Goal: Transaction & Acquisition: Purchase product/service

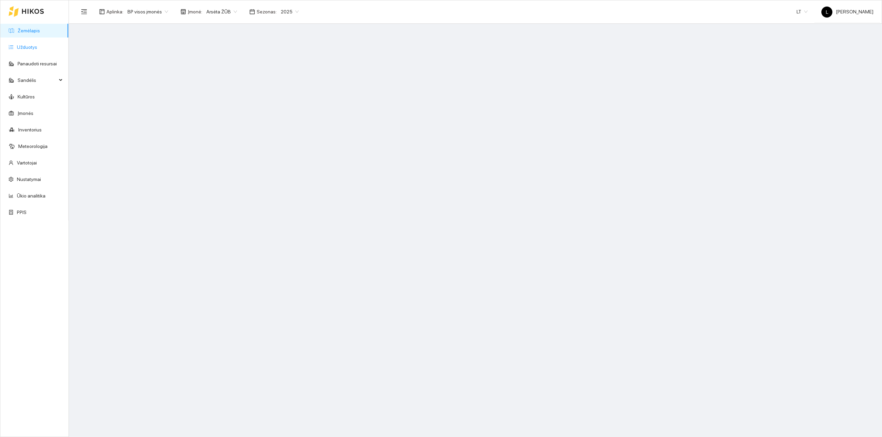
click at [37, 44] on link "Užduotys" at bounding box center [27, 47] width 20 height 6
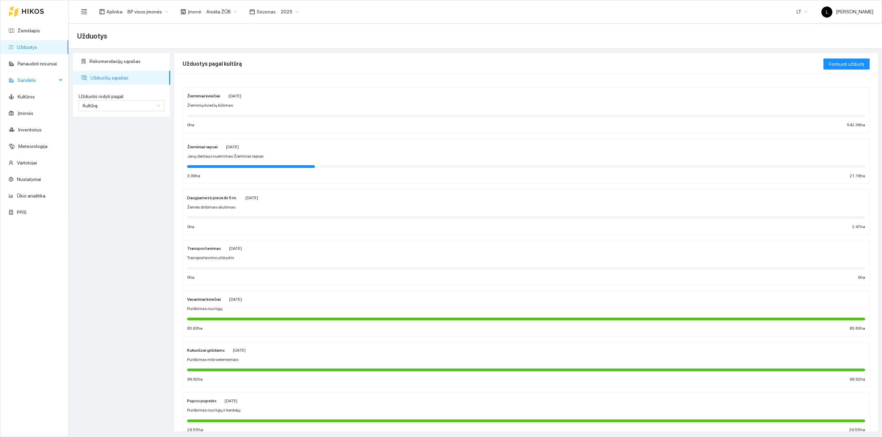
click at [47, 82] on span "Sandėlis" at bounding box center [37, 80] width 39 height 14
click at [35, 198] on link "Resursų paskirstymas" at bounding box center [40, 196] width 46 height 6
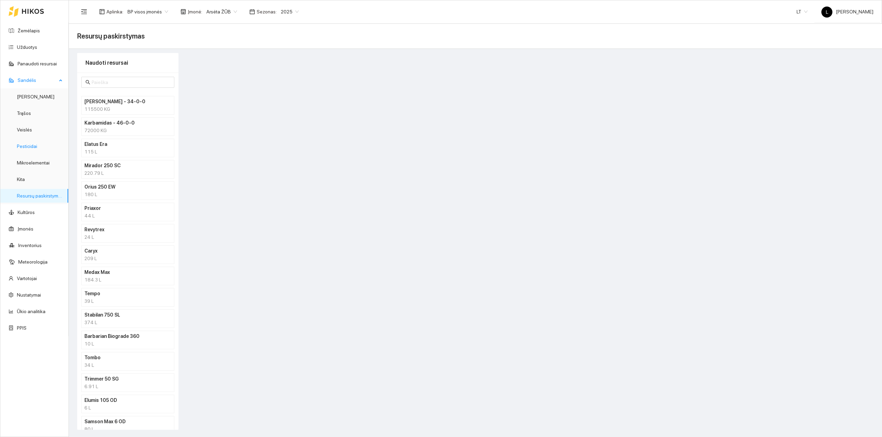
click at [36, 149] on link "Pesticidai" at bounding box center [27, 147] width 20 height 6
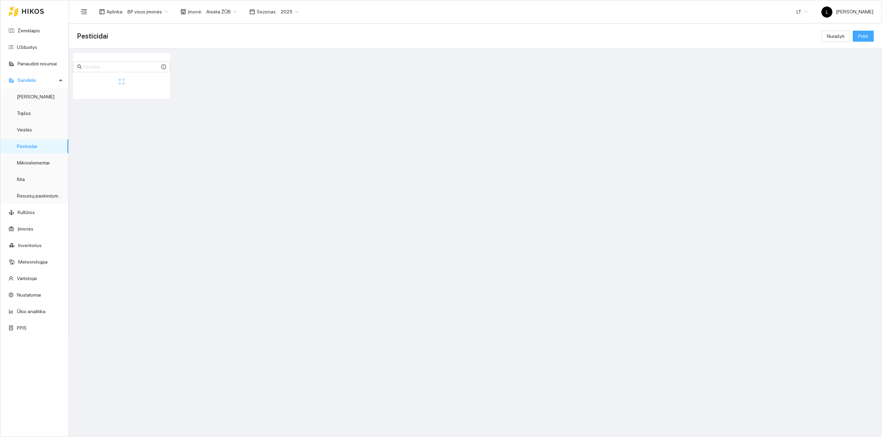
click at [868, 32] on button "Pirkti" at bounding box center [862, 36] width 21 height 11
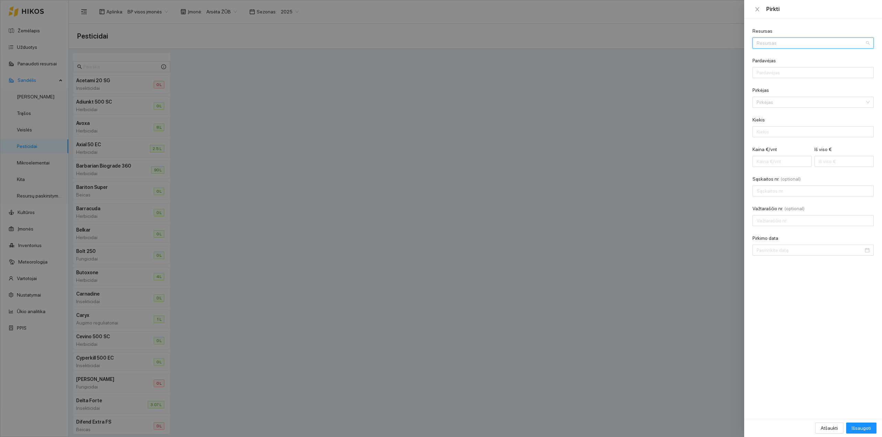
click at [860, 39] on input "Resursas" at bounding box center [810, 43] width 108 height 10
type input "LAC0101246"
drag, startPoint x: 783, startPoint y: 43, endPoint x: 662, endPoint y: 46, distance: 121.3
click at [663, 46] on div "Pirkti Resursas LAC0101246 Resursas Pardavėjas Pirkėjas Pirkėjas [PERSON_NAME] …" at bounding box center [441, 218] width 882 height 437
type input "RODEO"
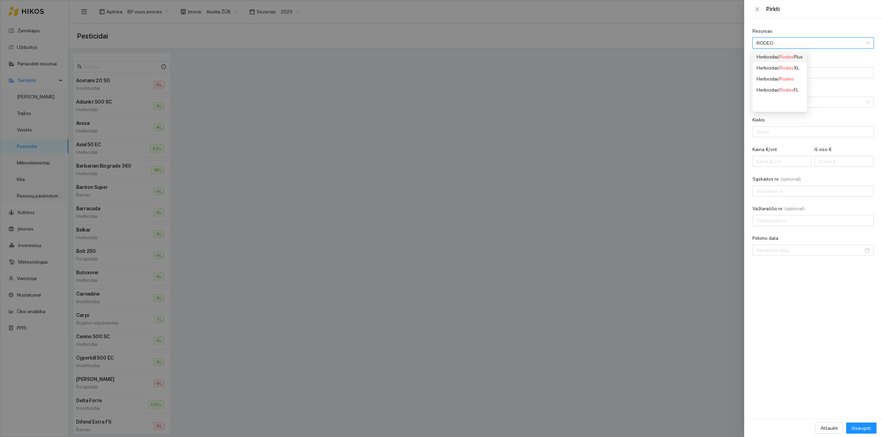
click at [778, 57] on div "Herbicidai / Rodeo Plus" at bounding box center [779, 57] width 46 height 8
click at [788, 66] on div "Pardavėjas" at bounding box center [812, 62] width 121 height 10
click at [789, 79] on form "Resursas Herbicidai / Rodeo Plus Pardavėjas Pirkėjas Pirkėjas [PERSON_NAME] L K…" at bounding box center [812, 141] width 121 height 229
click at [789, 71] on input "Pardavėjas" at bounding box center [812, 72] width 121 height 11
type input "L"
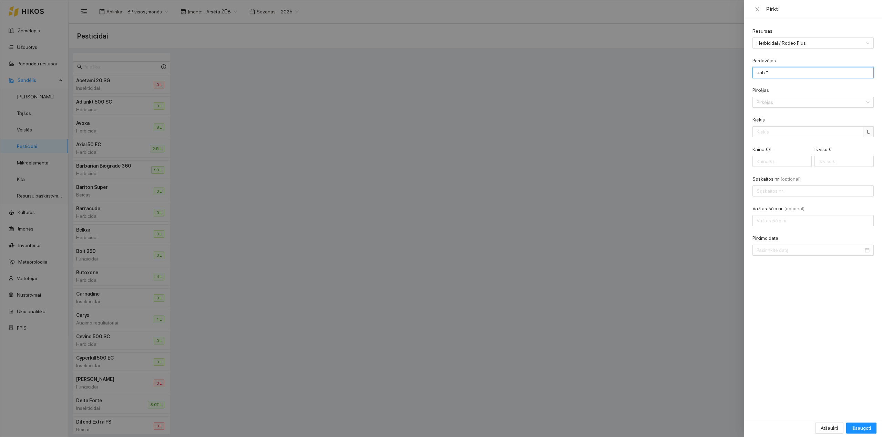
type input "uab"
drag, startPoint x: 779, startPoint y: 72, endPoint x: 716, endPoint y: 80, distance: 63.6
click at [715, 75] on div "Pirkti Resursas Herbicidai / Rodeo Plus Pardavėjas uab Pirkėjas Pirkėjas Kiekis…" at bounding box center [441, 218] width 882 height 437
click at [792, 76] on input "Pardavėjas" at bounding box center [812, 72] width 121 height 11
type input "AB "[PERSON_NAME]""
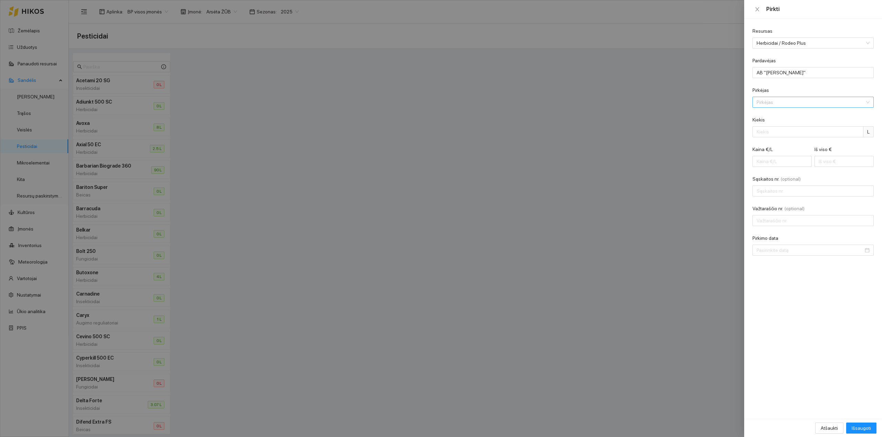
click at [771, 101] on input "Pirkėjas" at bounding box center [810, 102] width 108 height 10
click at [777, 115] on div "Arsėta ŽŪB" at bounding box center [807, 116] width 103 height 8
click at [765, 133] on input "Kiekis" at bounding box center [807, 131] width 111 height 11
type input "220"
click at [831, 163] on input "Iš viso €" at bounding box center [843, 161] width 59 height 11
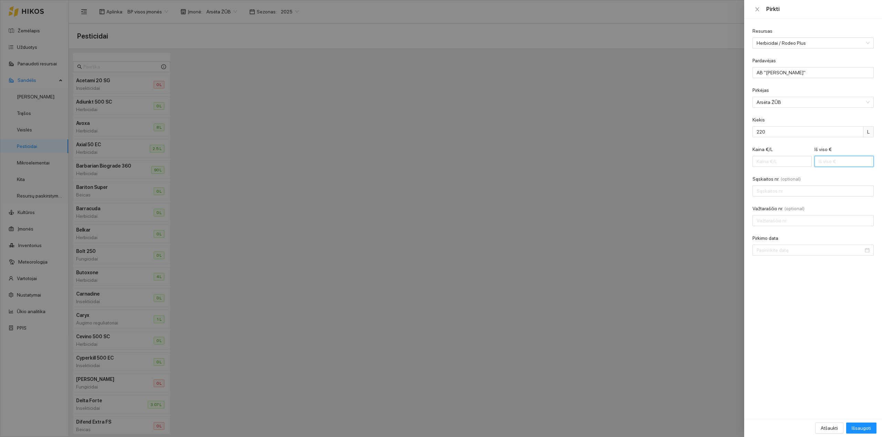
type input "0.03"
type input "7"
type input "0.36"
type input "79"
type input "3.61"
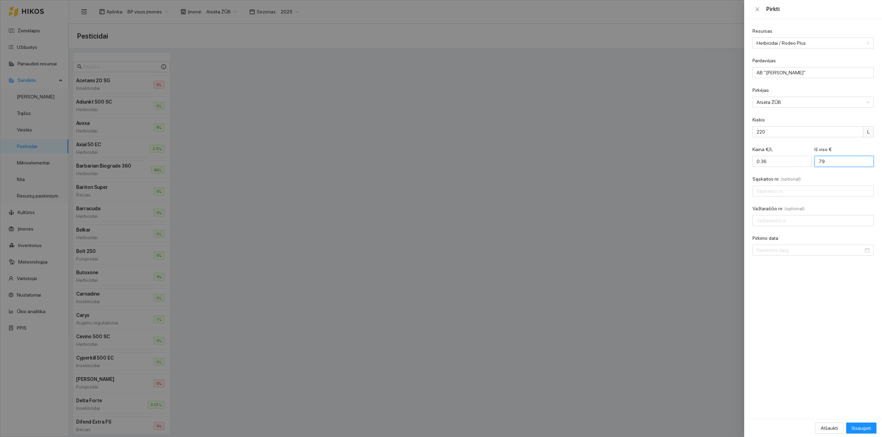
type input "795"
type input "3.62"
type input "795.94"
drag, startPoint x: 843, startPoint y: 161, endPoint x: 725, endPoint y: 162, distance: 118.8
click at [726, 162] on div "Pirkti Resursas Herbicidai / Rodeo Plus Pardavėjas AB "[PERSON_NAME]" Pirkėjas …" at bounding box center [441, 218] width 882 height 437
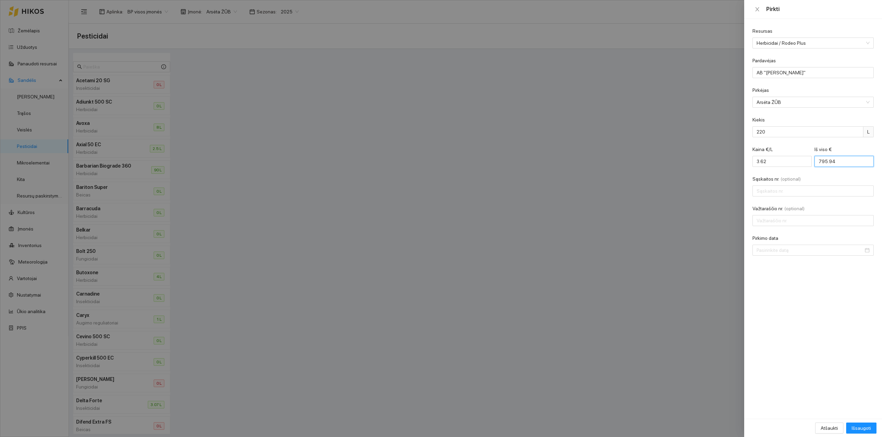
type input "0.02"
type input "5"
type input "0.26"
type input "57"
type input "0.02"
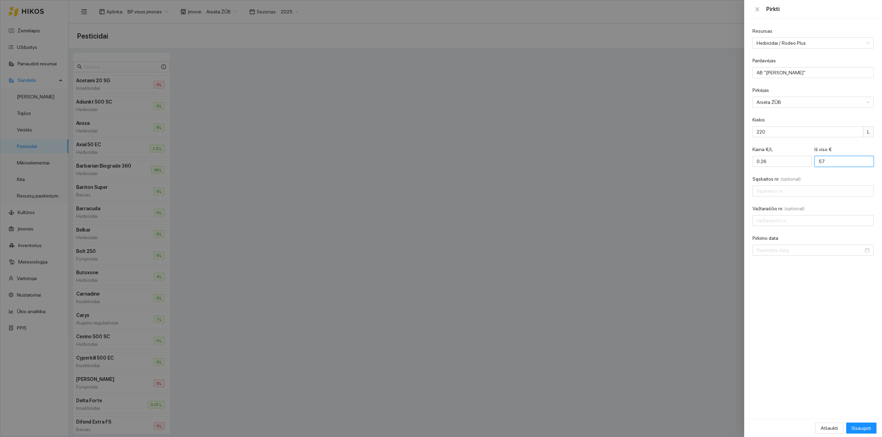
type input "5"
type input "0.00"
type input "0.03"
type input "6"
type input "0.30"
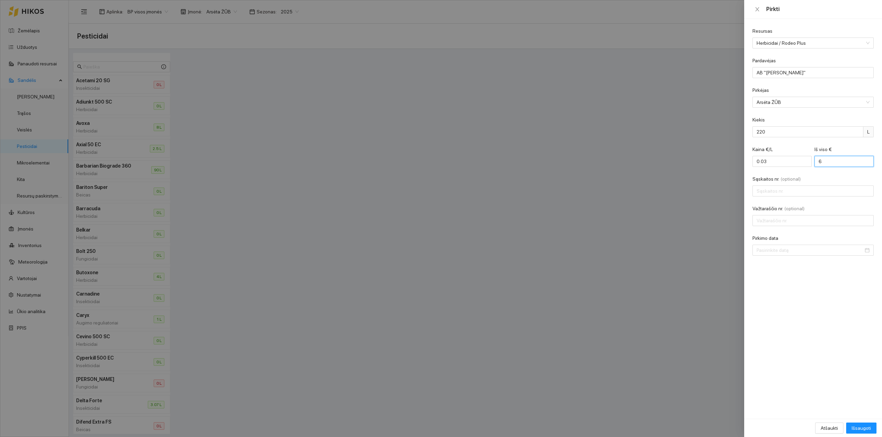
type input "65"
type input "2.99"
type input "657.8"
click at [819, 194] on input "Sąskaitos nr. (optional)" at bounding box center [812, 191] width 121 height 11
type input "LAC0101246"
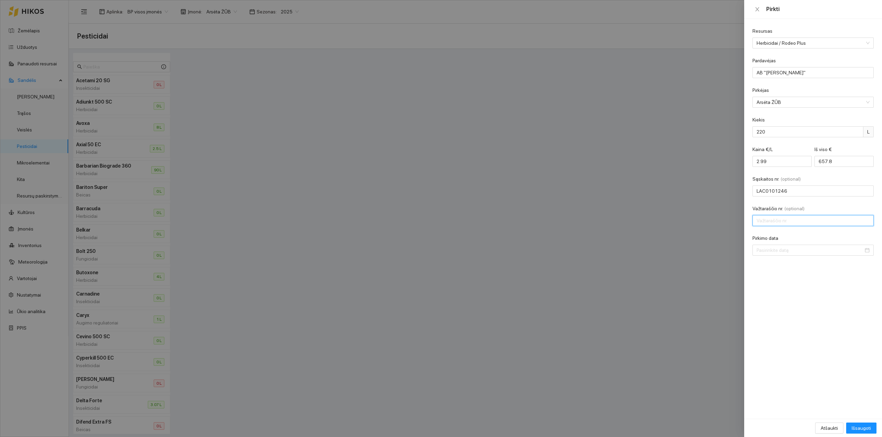
click at [784, 222] on input "Važtaraščio nr. (optional)" at bounding box center [812, 220] width 121 height 11
type input "423883"
click at [802, 254] on input "Pirkimo data" at bounding box center [809, 251] width 107 height 8
type input "[DATE]"
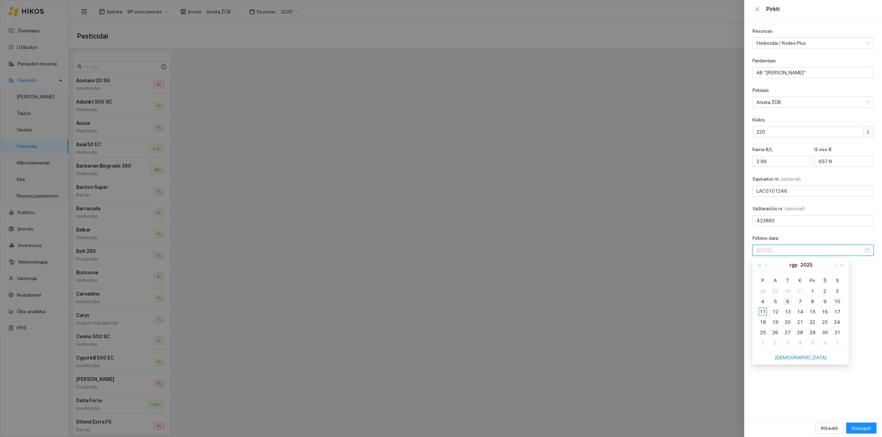
click at [788, 301] on div "6" at bounding box center [787, 302] width 8 height 8
click at [864, 430] on span "Išsaugoti" at bounding box center [860, 429] width 19 height 8
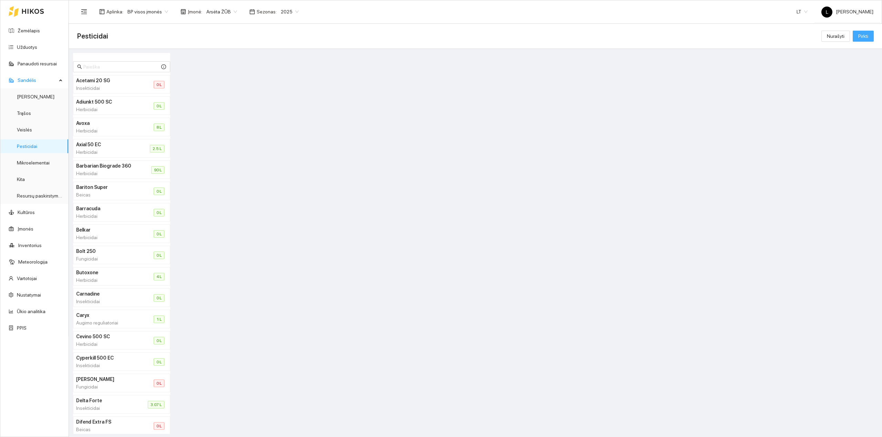
click at [863, 37] on span "Pirkti" at bounding box center [863, 36] width 10 height 8
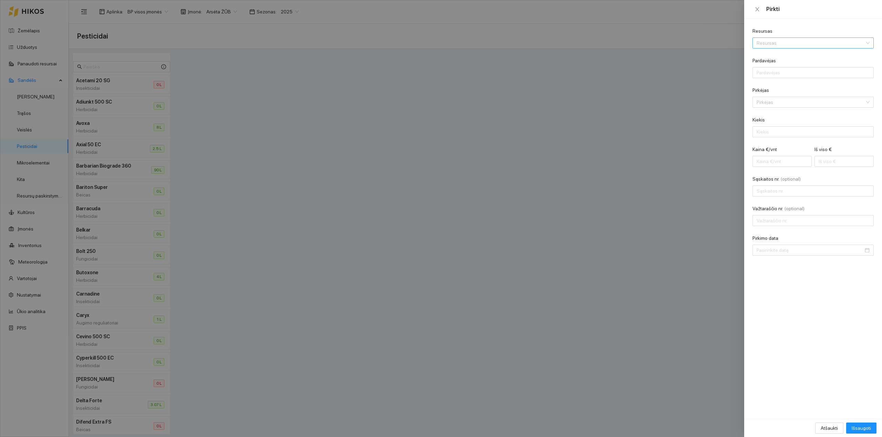
click at [810, 44] on input "Resursas" at bounding box center [810, 43] width 108 height 10
drag, startPoint x: 797, startPoint y: 45, endPoint x: 722, endPoint y: 41, distance: 74.1
click at [724, 42] on div "Pirkti Resursas LAC Resursas Pardavėjas Pirkėjas Pirkėjas Kiekis Kaina €/vnt Iš…" at bounding box center [441, 218] width 882 height 437
type input "RODE"
click at [794, 60] on div "Herbicidai / Rode o Plus" at bounding box center [779, 57] width 47 height 8
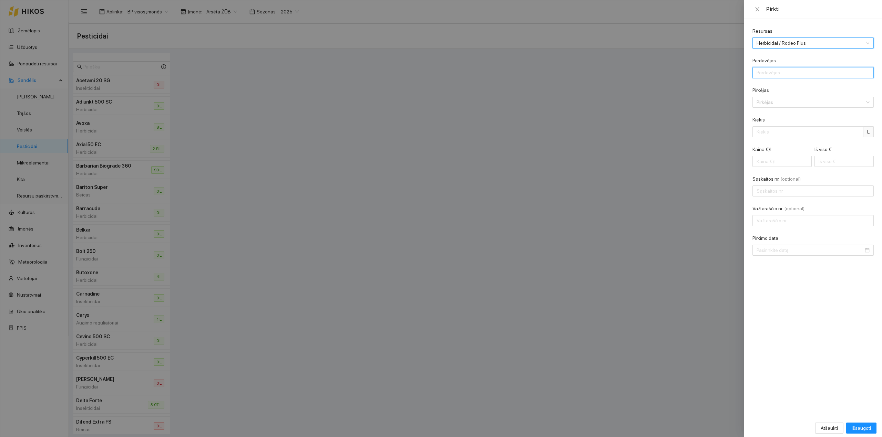
click at [785, 75] on input "Pardavėjas" at bounding box center [812, 72] width 121 height 11
type input "AB "[PERSON_NAME]""
click at [779, 107] on input "Pirkėjas" at bounding box center [810, 102] width 108 height 10
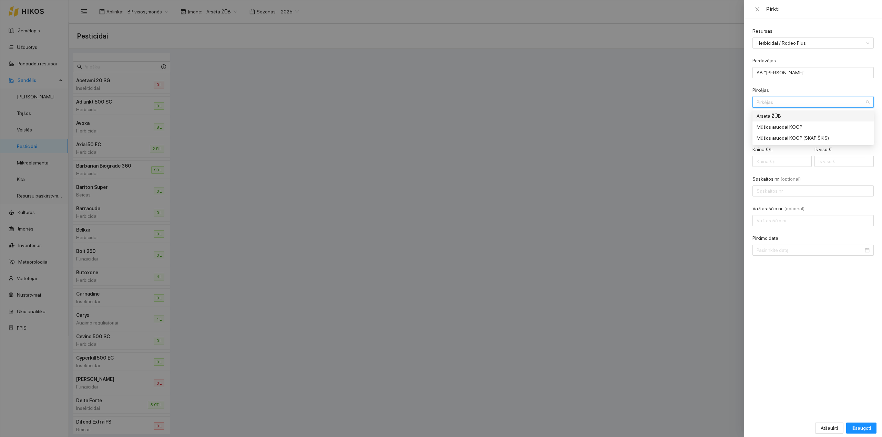
click at [776, 115] on div "Arsėta ŽŪB" at bounding box center [807, 116] width 103 height 8
click at [772, 130] on input "Kiekis" at bounding box center [807, 131] width 111 height 11
type input "140"
type input "0.03"
type input "4"
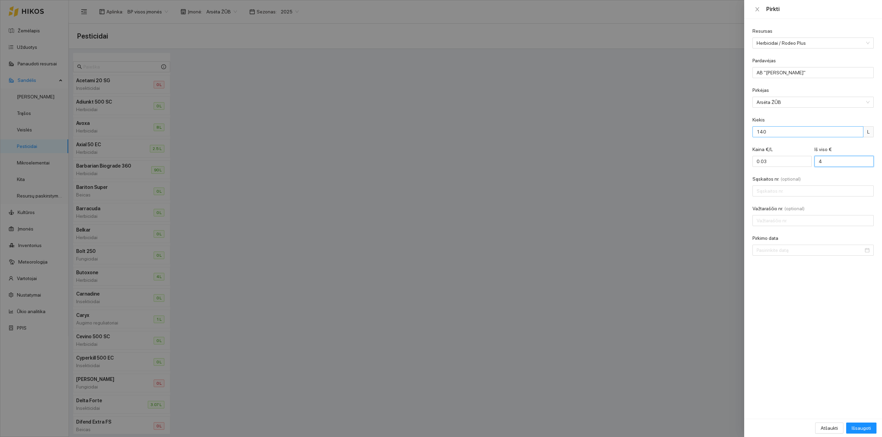
type input "0.32"
type input "45"
type input "3.25"
type input "455"
type input "LAC0101246"
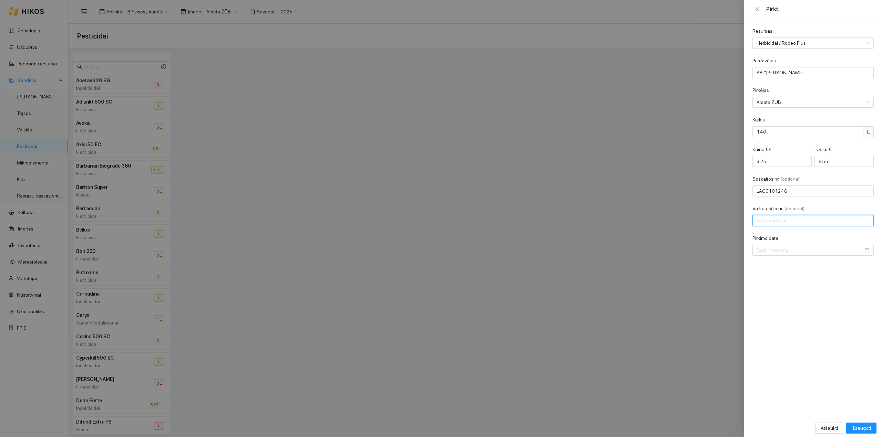
click at [781, 221] on input "Važtaraščio nr. (optional)" at bounding box center [812, 220] width 121 height 11
drag, startPoint x: 780, startPoint y: 224, endPoint x: 751, endPoint y: 222, distance: 29.0
click at [755, 222] on input "-" at bounding box center [812, 220] width 121 height 11
type input "423883"
click at [776, 251] on input "Pirkimo data" at bounding box center [809, 251] width 107 height 8
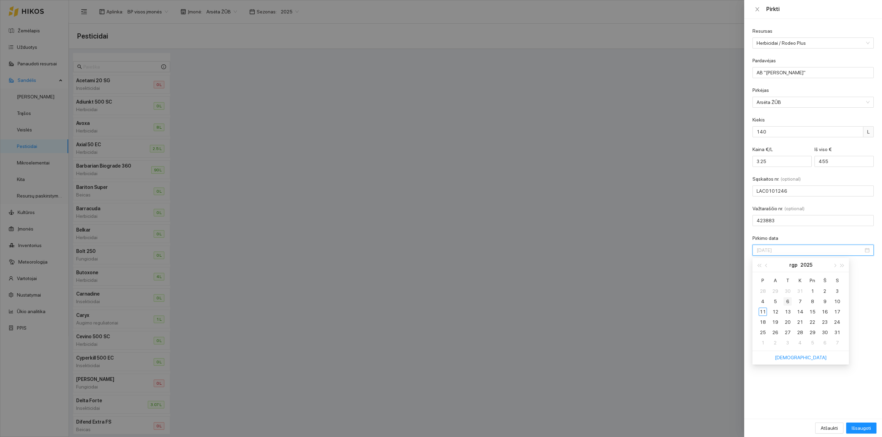
type input "[DATE]"
click at [785, 298] on div "6" at bounding box center [787, 302] width 8 height 8
click at [861, 430] on span "Išsaugoti" at bounding box center [860, 429] width 19 height 8
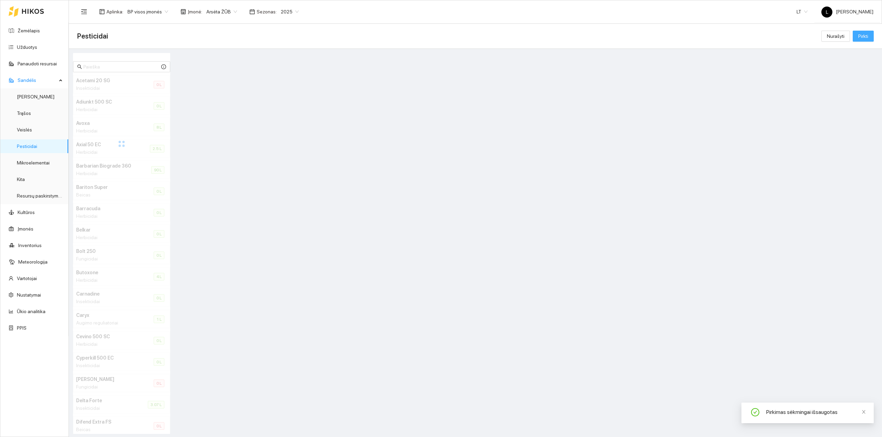
click at [866, 37] on span "Pirkti" at bounding box center [863, 36] width 10 height 8
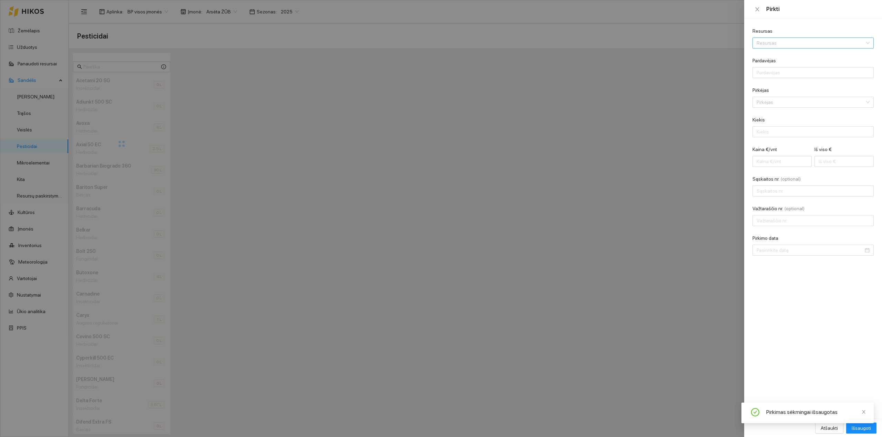
click at [782, 43] on input "Resursas" at bounding box center [810, 43] width 108 height 10
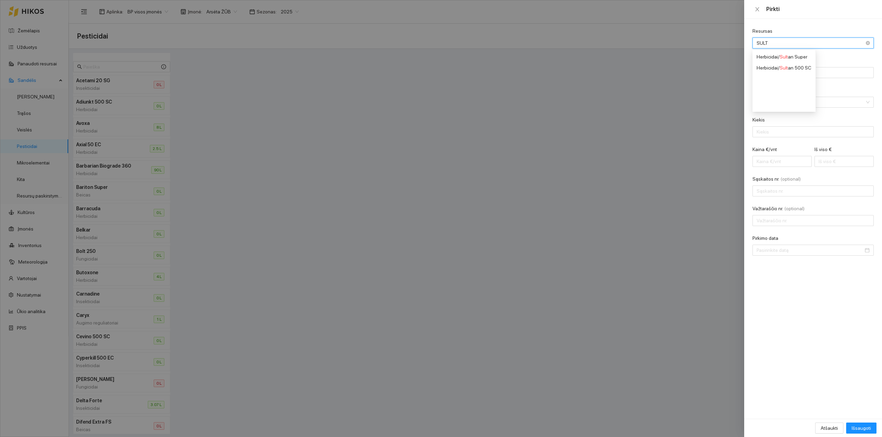
type input "SULTA"
click at [795, 68] on div "Herbicidai / Sulta n 500 SC" at bounding box center [783, 68] width 55 height 8
click at [803, 80] on form "Resursas Herbicidai / Sultan 500 SC Herbicidai / Sultan 500 SC Pardavėjas Pirkė…" at bounding box center [812, 141] width 121 height 229
click at [802, 76] on input "Pardavėjas" at bounding box center [812, 72] width 121 height 11
type input "AB "[PERSON_NAME]""
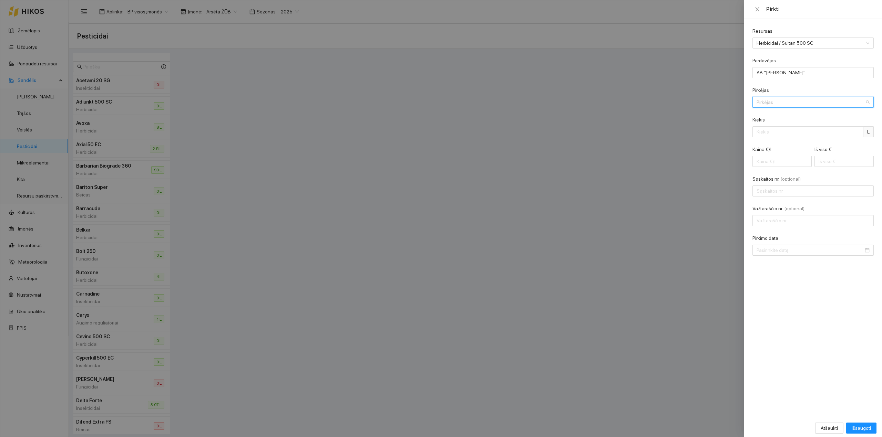
click at [785, 104] on input "Pirkėjas" at bounding box center [810, 102] width 108 height 10
click at [784, 116] on div "Arsėta ŽŪB" at bounding box center [807, 116] width 103 height 8
click at [777, 135] on input "Kiekis" at bounding box center [807, 131] width 111 height 11
type input "160"
type input "0.01"
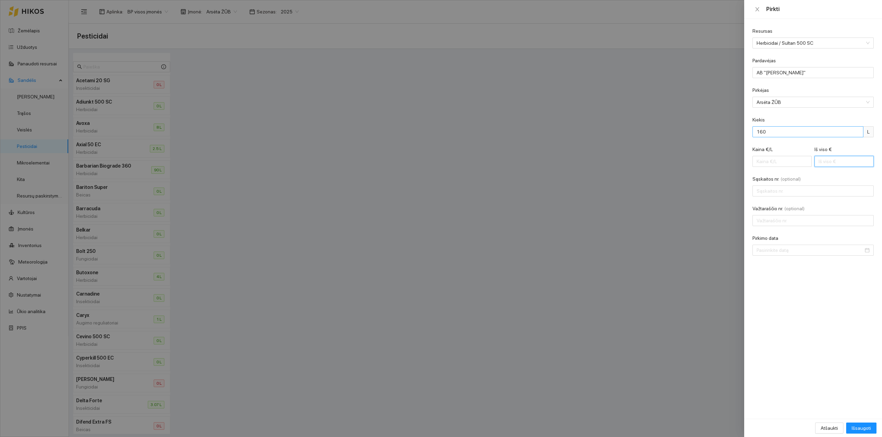
type input "2"
type input "0.13"
type input "20"
type input "1.27"
type input "204"
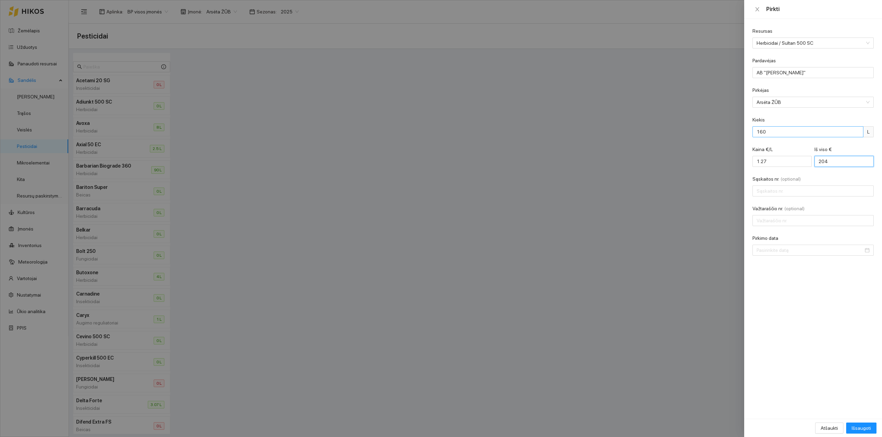
type input "12.80"
type input "2048"
type input "LAC0101246"
click at [778, 223] on input "Važtaraščio nr. (optional)" at bounding box center [812, 220] width 121 height 11
click at [769, 225] on input "Važtaraščio nr. (optional)" at bounding box center [812, 220] width 121 height 11
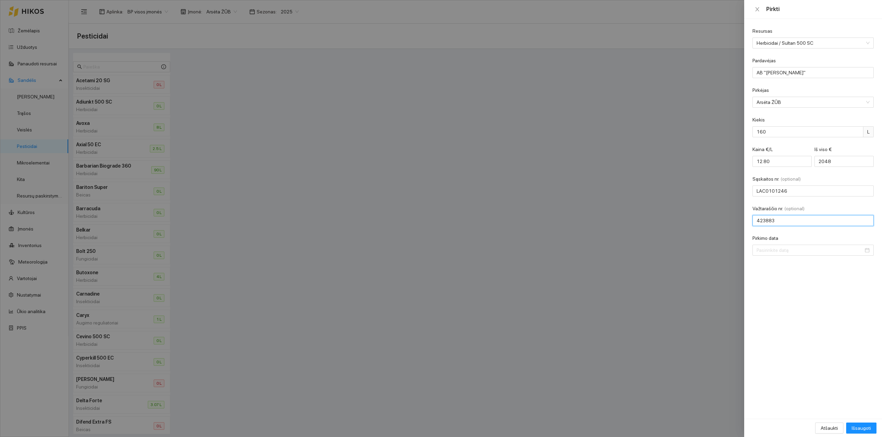
type input "423883"
click at [781, 248] on input "Pirkimo data" at bounding box center [809, 251] width 107 height 8
type input "[DATE]"
click at [787, 302] on div "6" at bounding box center [787, 302] width 8 height 8
click at [861, 431] on span "Išsaugoti" at bounding box center [860, 429] width 19 height 8
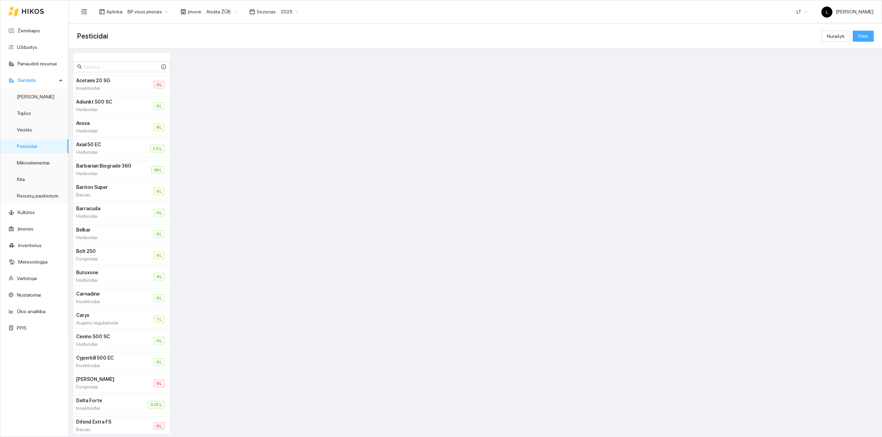
click at [856, 37] on button "Pirkti" at bounding box center [862, 36] width 21 height 11
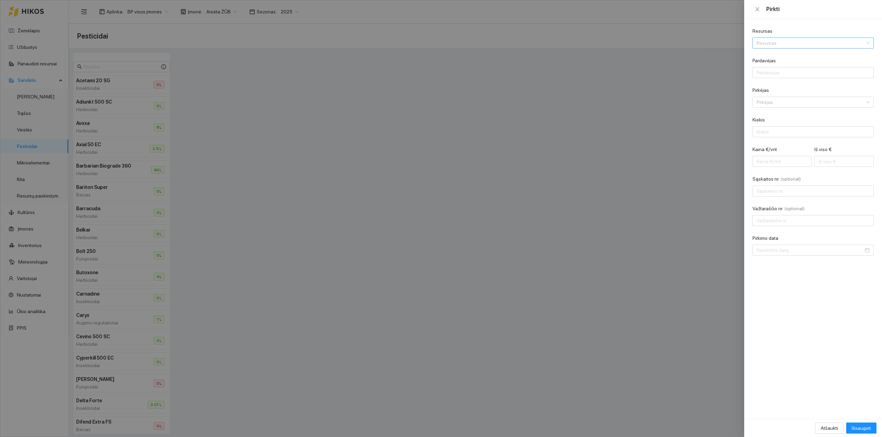
click at [776, 46] on input "Resursas" at bounding box center [810, 43] width 108 height 10
type input "LAC0101247"
drag, startPoint x: 785, startPoint y: 42, endPoint x: 655, endPoint y: 41, distance: 130.5
click at [655, 41] on div "Pirkti Resursas LAC0101247 Resursas Pardavėjas Pirkėjas Pirkėjas [PERSON_NAME] …" at bounding box center [441, 218] width 882 height 437
type input "BUTISAN"
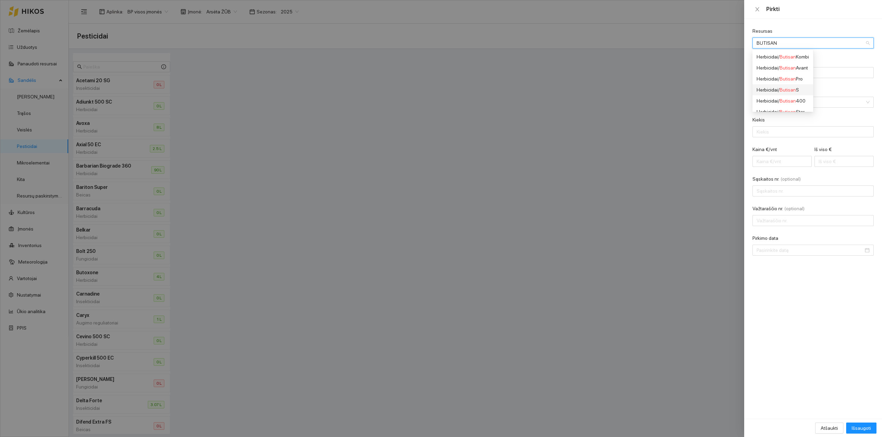
click at [799, 89] on div "Herbicidai / Butisan S" at bounding box center [782, 90] width 52 height 8
click at [795, 69] on input "Pardavėjas" at bounding box center [812, 72] width 121 height 11
type input "AB "[PERSON_NAME]""
click at [770, 109] on form "Resursas Herbicidai / Butisan S Pardavėjas AB "[PERSON_NAME]" Pirkėjas Pirkėjas…" at bounding box center [812, 141] width 121 height 229
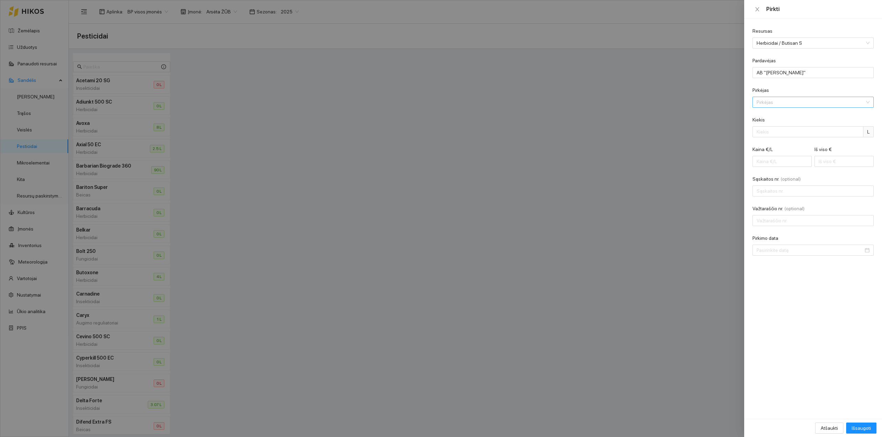
click at [773, 105] on input "Pirkėjas" at bounding box center [810, 102] width 108 height 10
click at [778, 112] on div "Arsėta ŽŪB" at bounding box center [812, 116] width 121 height 11
click at [775, 137] on input "Kiekis" at bounding box center [807, 131] width 111 height 11
type input "60"
type input "0.13"
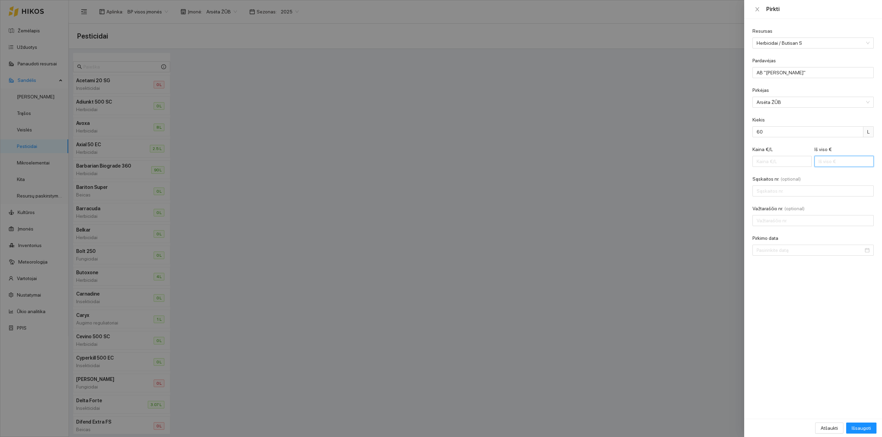
type input "8"
type input "1.37"
type input "82"
type input "13.80"
type input "828"
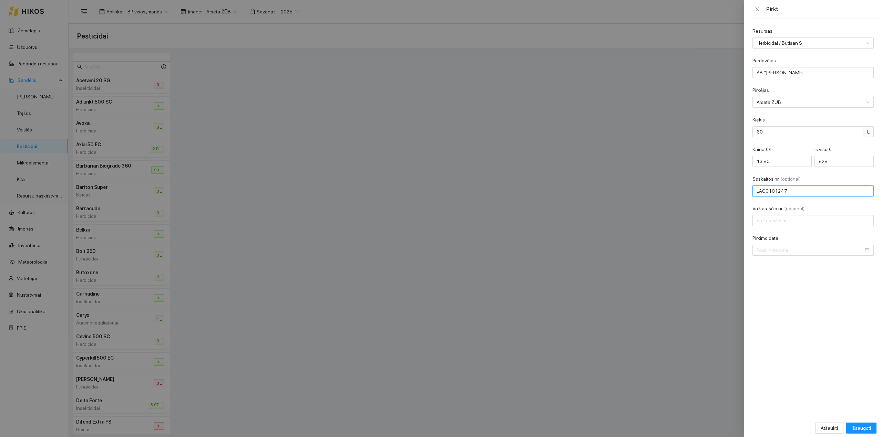
type input "LAC0101247"
type input "423846"
click at [797, 251] on input "Pirkimo data" at bounding box center [809, 251] width 107 height 8
type input "[DATE]"
click at [765, 266] on button "button" at bounding box center [766, 265] width 8 height 14
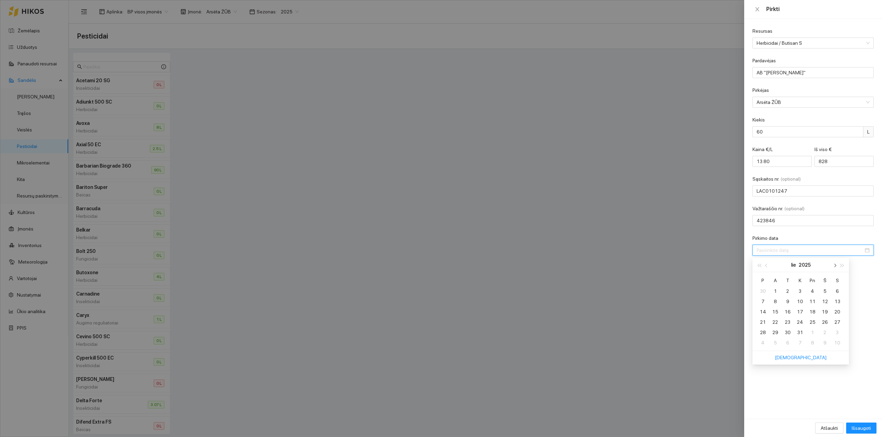
click at [833, 266] on span "button" at bounding box center [833, 265] width 3 height 3
type input "[DATE]"
click at [787, 299] on div "6" at bounding box center [787, 302] width 8 height 8
click at [861, 429] on span "Išsaugoti" at bounding box center [860, 429] width 19 height 8
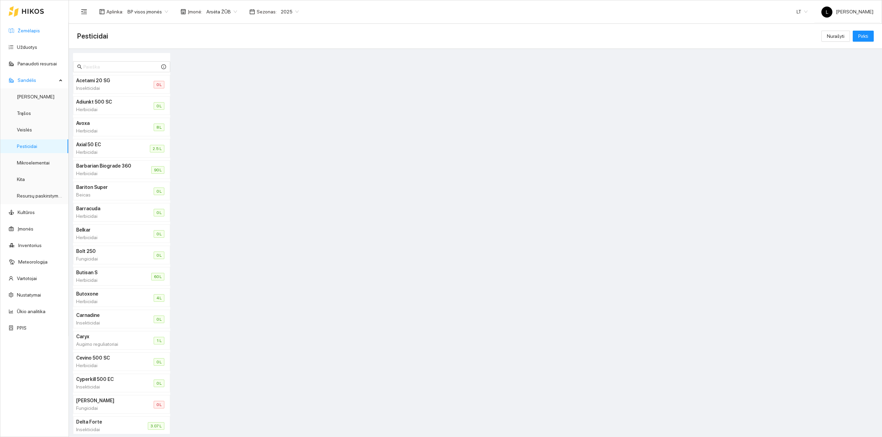
click at [24, 30] on link "Žemėlapis" at bounding box center [29, 31] width 22 height 6
